Goal: Navigation & Orientation: Find specific page/section

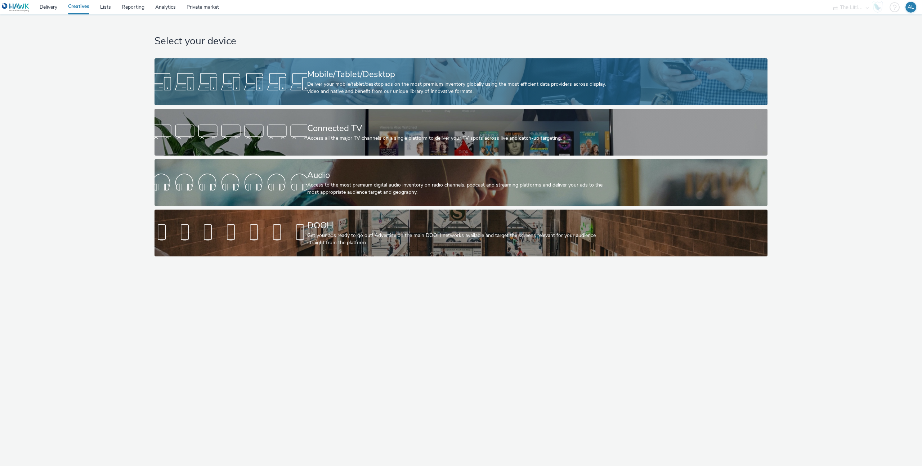
click at [346, 85] on div "Deliver your mobile/tablet/desktop ads on the most premium inventory globally u…" at bounding box center [459, 88] width 305 height 15
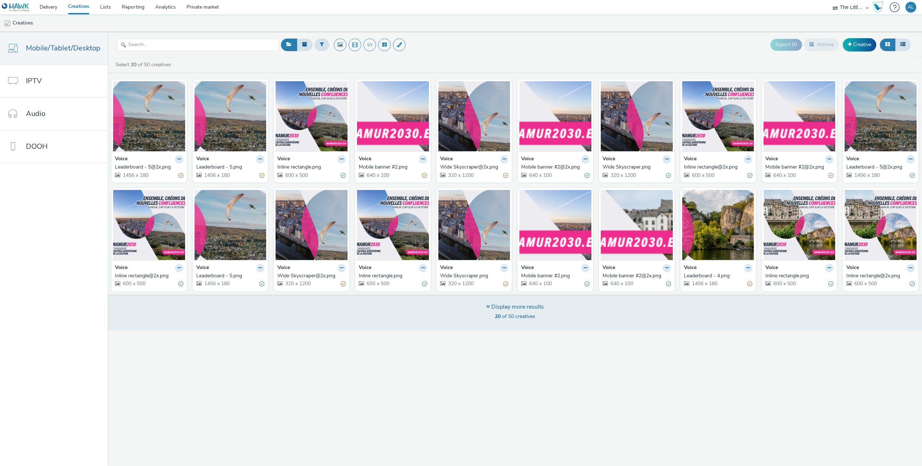
click at [530, 316] on span "20 of 50 creatives" at bounding box center [515, 316] width 40 height 7
click at [504, 318] on span "20 of 50 creatives" at bounding box center [515, 316] width 40 height 7
click at [493, 307] on div "Display more results" at bounding box center [515, 307] width 58 height 8
click at [499, 308] on div "Display more results" at bounding box center [515, 307] width 58 height 8
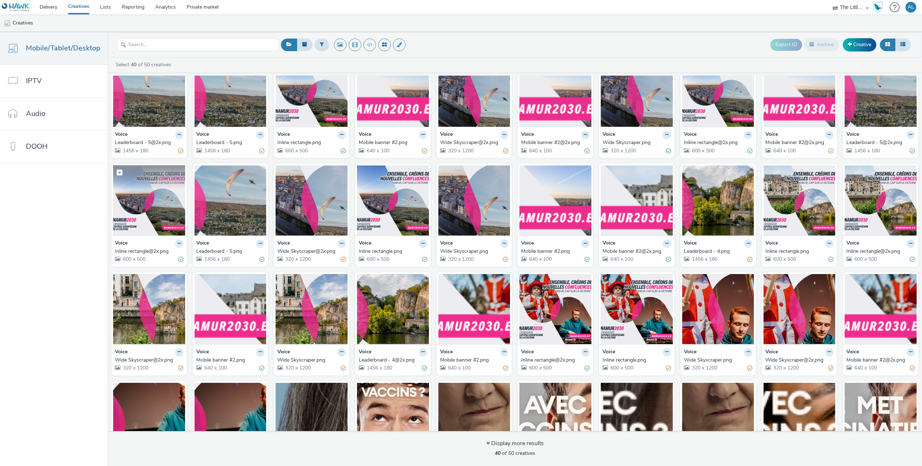
scroll to position [81, 0]
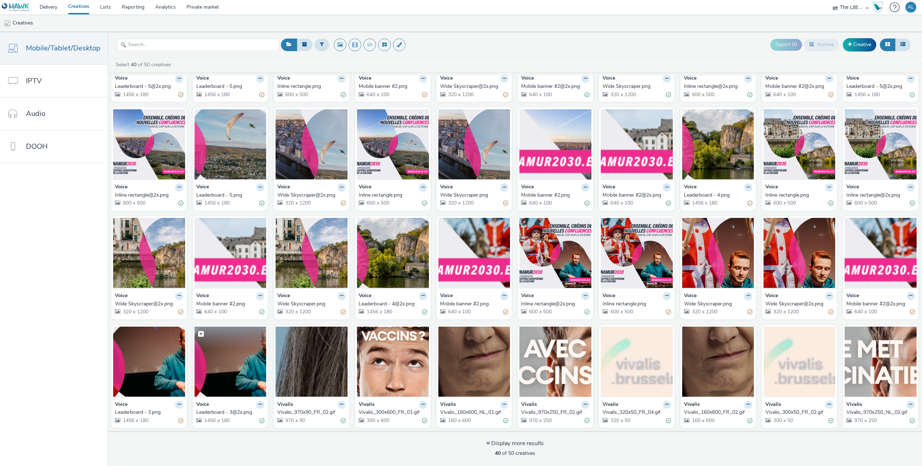
click at [210, 353] on img at bounding box center [230, 362] width 72 height 70
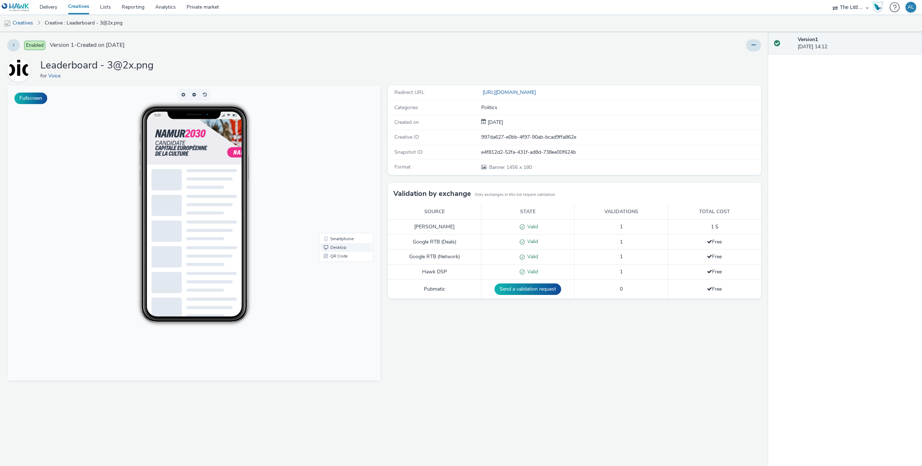
click at [348, 249] on link "Desktop" at bounding box center [345, 247] width 51 height 9
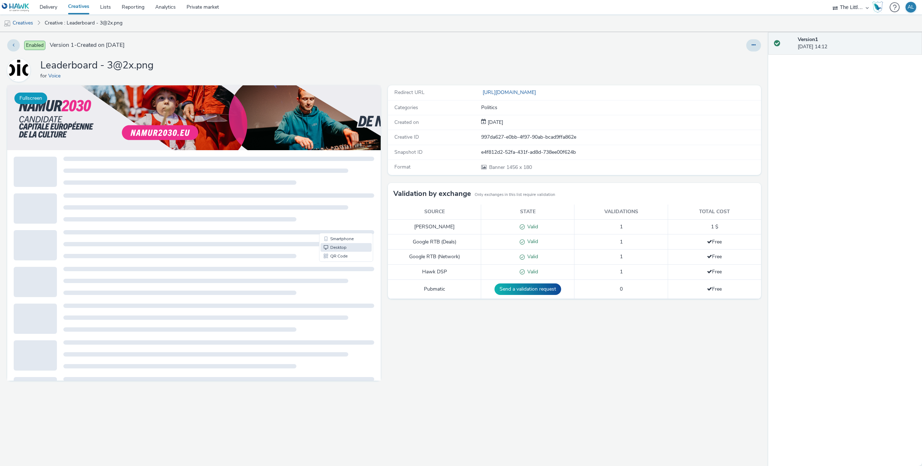
click at [41, 98] on button "Fullscreen" at bounding box center [30, 99] width 33 height 12
click at [21, 24] on link "Creatives" at bounding box center [18, 22] width 37 height 17
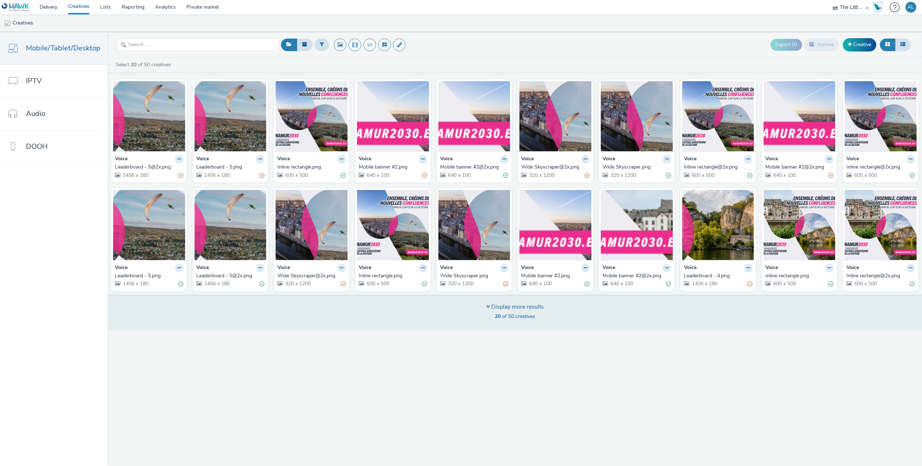
click at [498, 319] on strong "20" at bounding box center [498, 316] width 6 height 7
click at [496, 320] on div "20 of 50 creatives" at bounding box center [515, 316] width 58 height 7
click at [495, 306] on div "Display more results" at bounding box center [515, 307] width 58 height 8
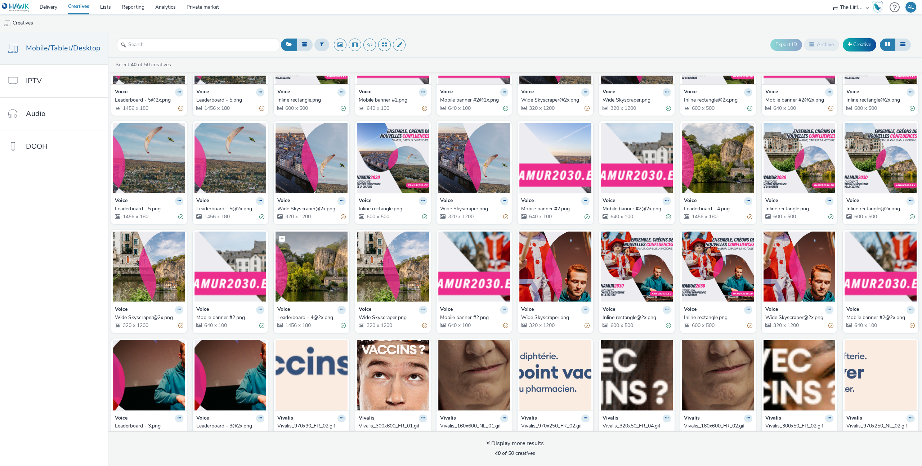
scroll to position [81, 0]
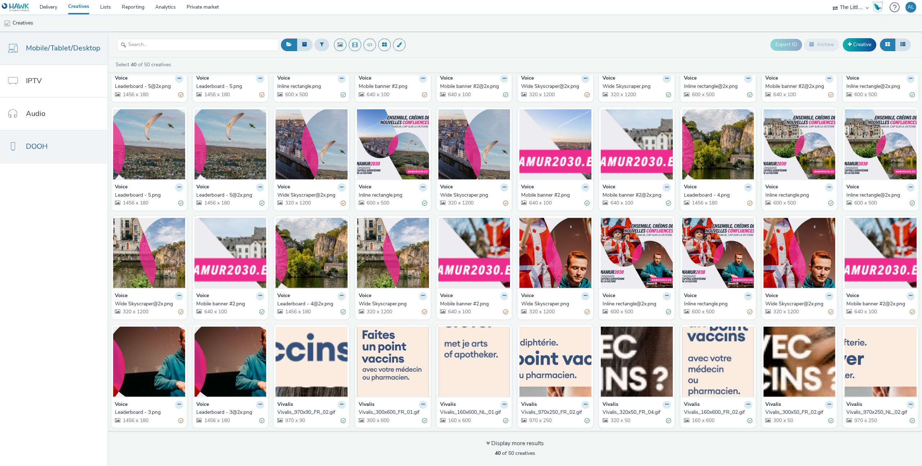
click at [64, 142] on link "DOOH" at bounding box center [54, 146] width 108 height 32
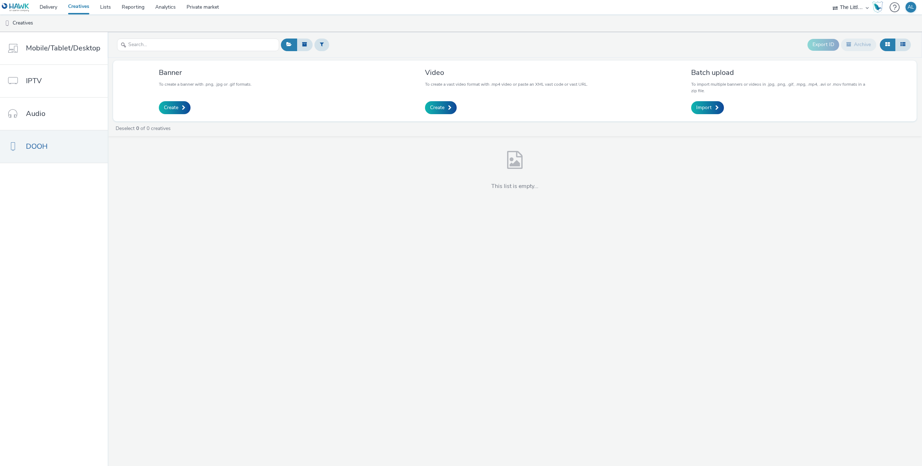
click at [835, 8] on div "ADWEB AZERION billups Connectology EHRHARDT MEDIA MGT GroupM Belgique Havas Pro…" at bounding box center [850, 7] width 43 height 14
click at [860, 14] on ul "Creatives" at bounding box center [461, 22] width 922 height 17
click at [860, 9] on select "ADWEB AZERION billups Connectology EHRHARDT MEDIA MGT GroupM Belgique Havas Pro…" at bounding box center [850, 7] width 43 height 14
select select "ac009755-aa48-4799-8050-7a339a378eb8"
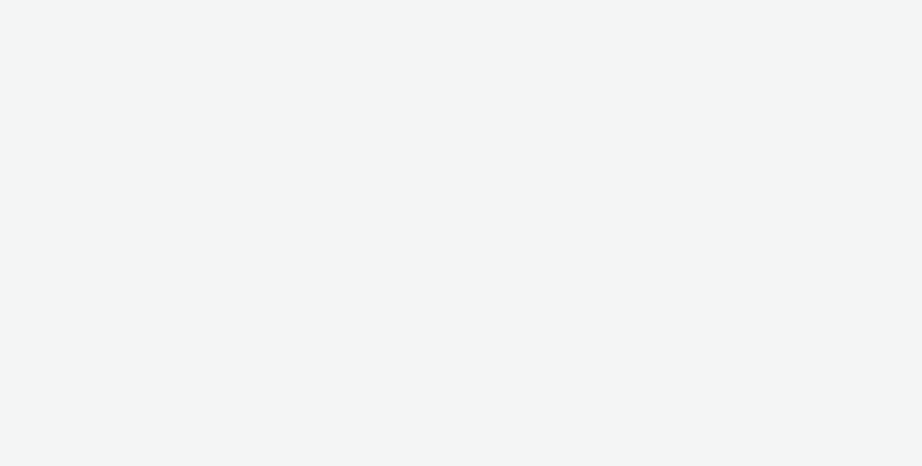
select select "ac009755-aa48-4799-8050-7a339a378eb8"
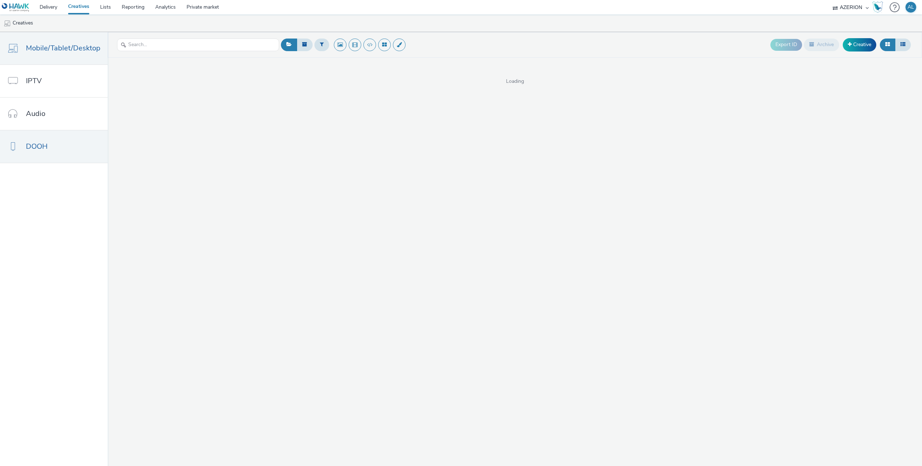
click at [91, 145] on link "DOOH" at bounding box center [54, 146] width 108 height 32
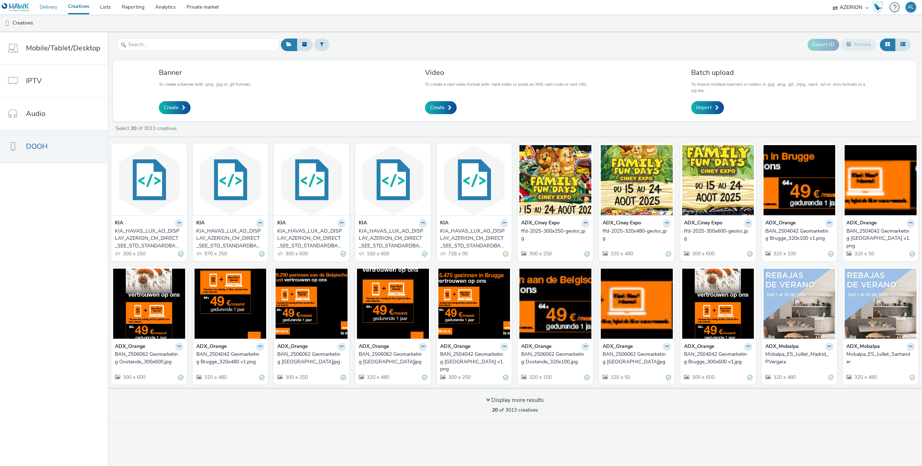
click at [57, 10] on link "Delivery" at bounding box center [48, 7] width 28 height 14
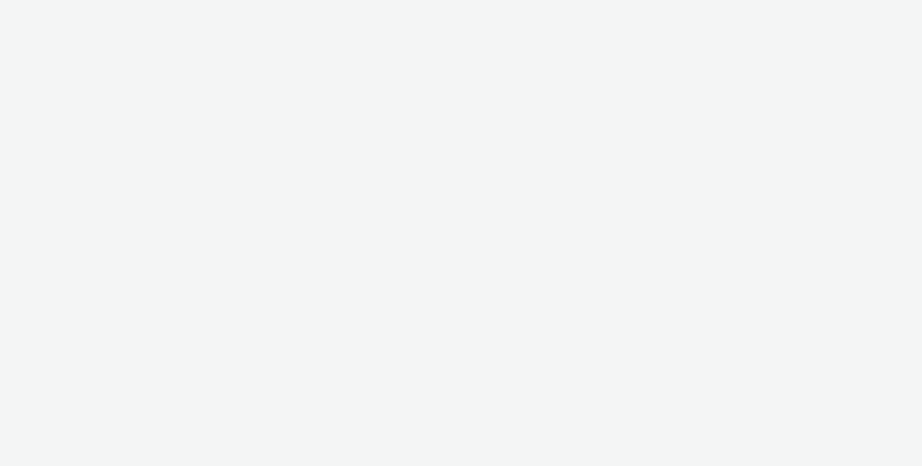
select select "ac009755-aa48-4799-8050-7a339a378eb8"
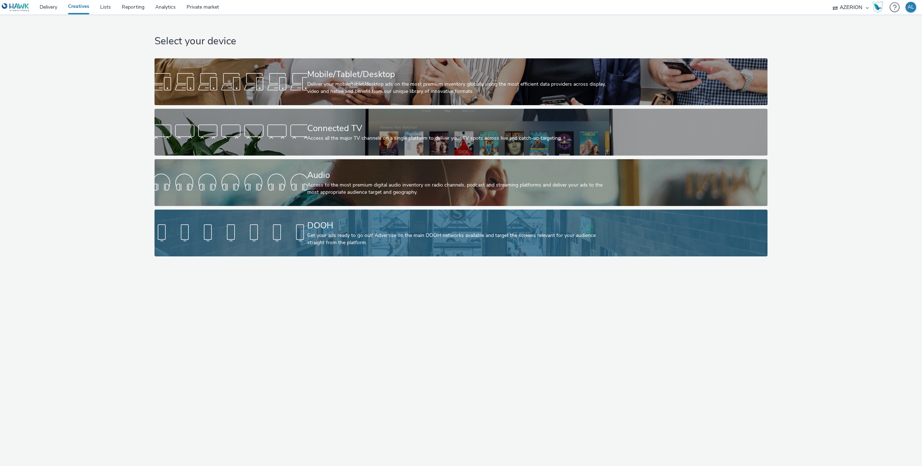
click at [251, 220] on link "DOOH Get your ads ready to go out! Advertise on the main DOOH networks availabl…" at bounding box center [460, 233] width 613 height 47
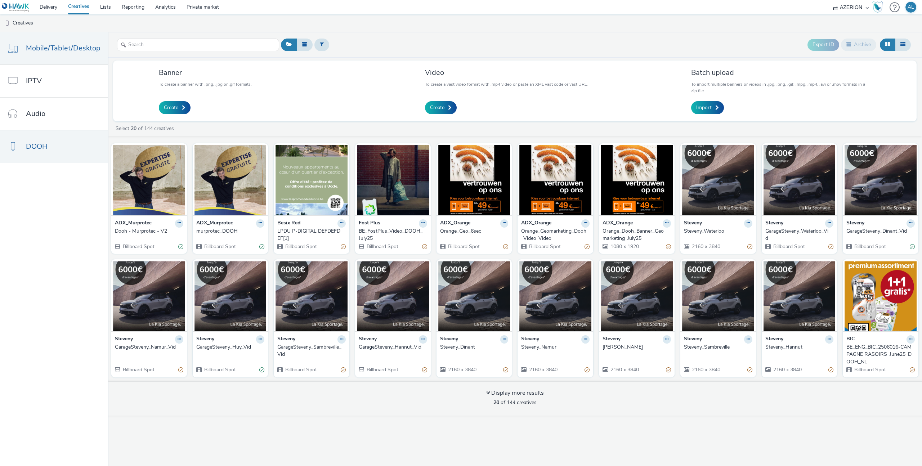
click at [69, 42] on link "Mobile/Tablet/Desktop" at bounding box center [54, 48] width 108 height 32
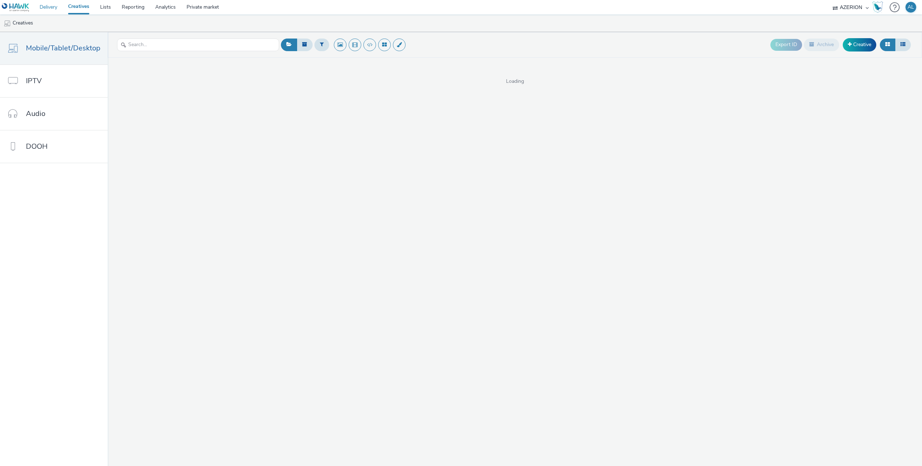
click at [48, 14] on link "Delivery" at bounding box center [48, 7] width 28 height 14
